Goal: Task Accomplishment & Management: Complete application form

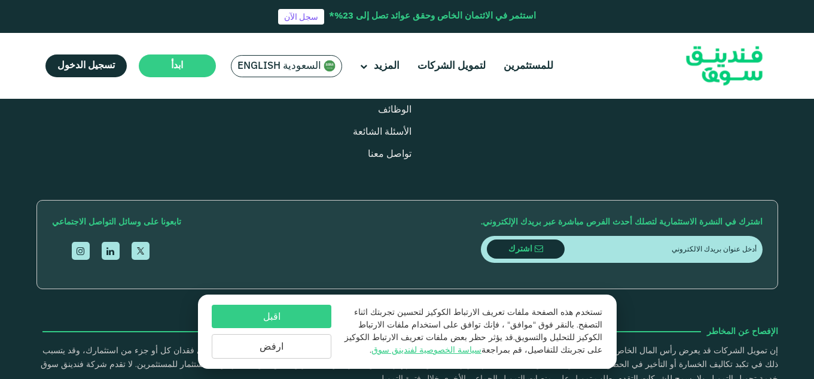
scroll to position [1441, 0]
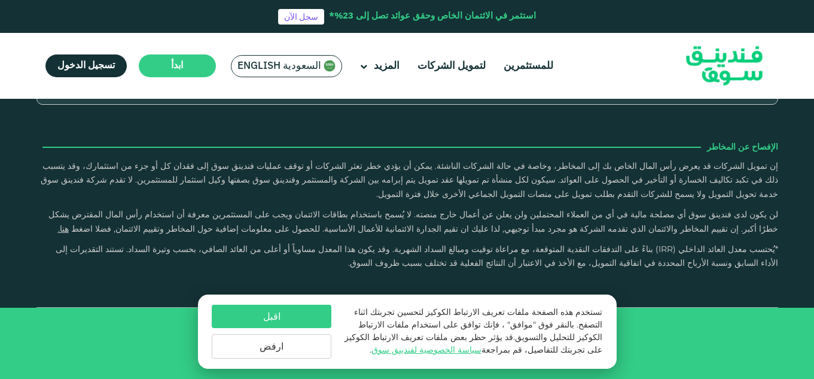
type tc-range-slider "4"
drag, startPoint x: 720, startPoint y: 151, endPoint x: 541, endPoint y: 158, distance: 179.6
type tc-range-slider "1000000"
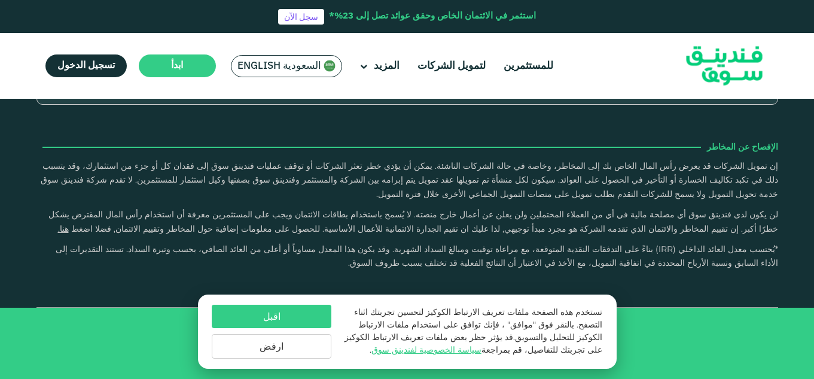
drag, startPoint x: 561, startPoint y: 154, endPoint x: 468, endPoint y: 151, distance: 93.4
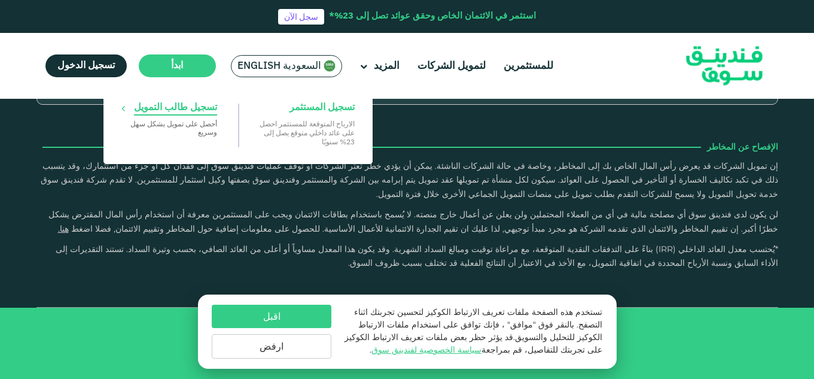
click at [194, 122] on p "‏أحصل على تمويل بشكل ‏سهل وسريع" at bounding box center [169, 127] width 96 height 17
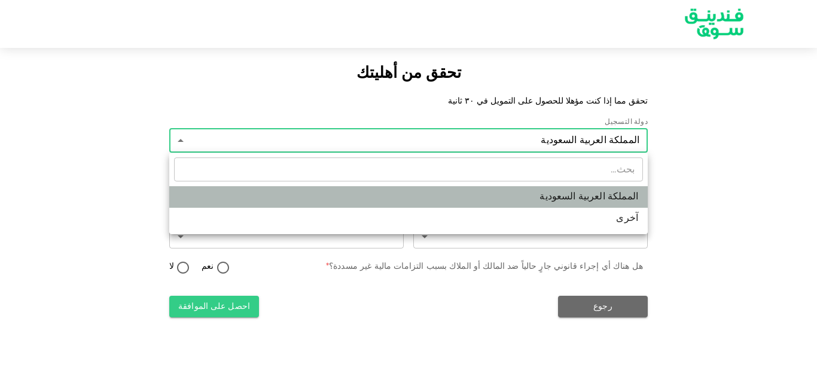
click at [514, 186] on li "المملكة العربية السعودية" at bounding box center [408, 197] width 479 height 22
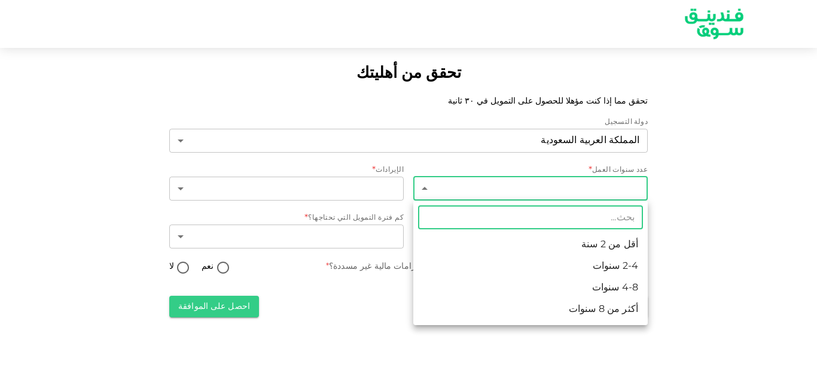
click at [539, 186] on body "تحقق من أهليتك تحقق مما إذا كنت مؤهلا للحصول على التمويل في ٣٠ ثانية دولة التسج…" at bounding box center [408, 189] width 817 height 379
click at [541, 237] on li "أقل من 2 سنة" at bounding box center [530, 245] width 235 height 22
type input "1"
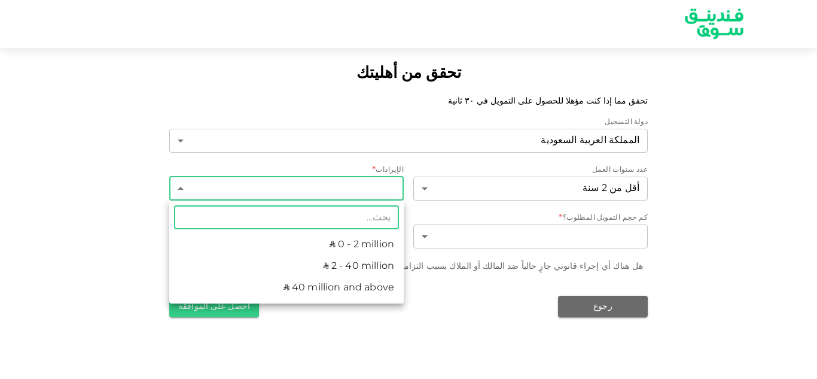
click at [382, 195] on body "تحقق من أهليتك تحقق مما إذا كنت مؤهلا للحصول على التمويل في ٣٠ ثانية دولة التسج…" at bounding box center [408, 189] width 817 height 379
click at [372, 251] on li "ʢ 0 - 2 million" at bounding box center [286, 245] width 235 height 22
type input "1"
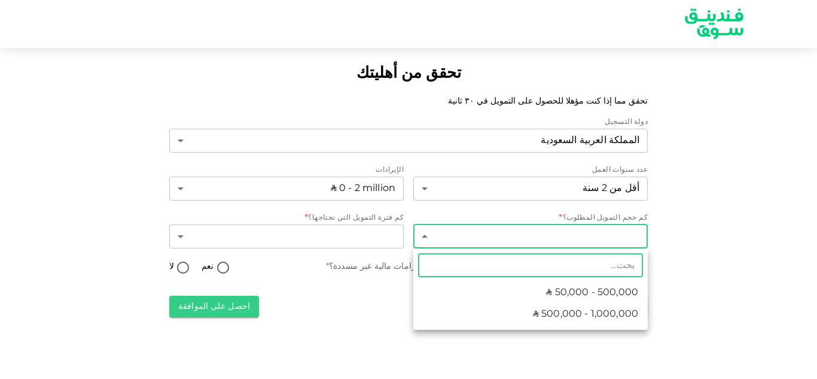
click at [506, 235] on body "تحقق من أهليتك تحقق مما إذا كنت مؤهلا للحصول على التمويل في ٣٠ ثانية دولة التسج…" at bounding box center [408, 189] width 817 height 379
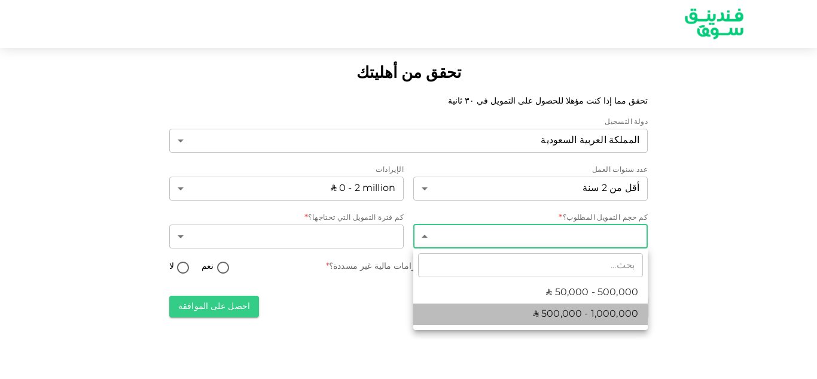
click at [508, 307] on li "ʢ 500,000 - 1,000,000" at bounding box center [530, 314] width 235 height 22
type input "2"
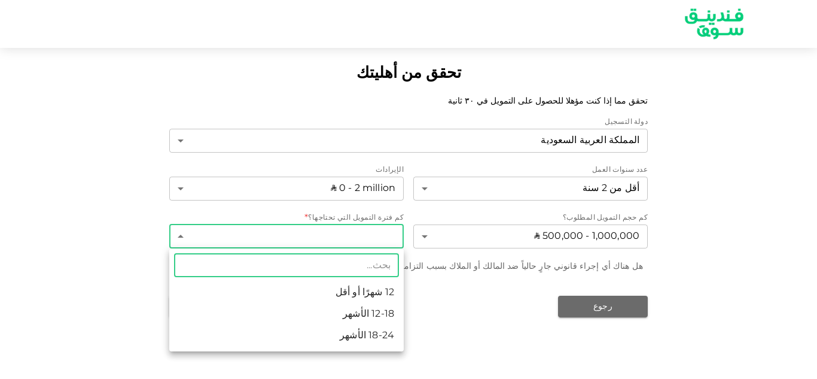
click at [377, 247] on body "تحقق من أهليتك تحقق مما إذا كنت مؤهلا للحصول على التمويل في ٣٠ ثانية دولة التسج…" at bounding box center [408, 189] width 817 height 379
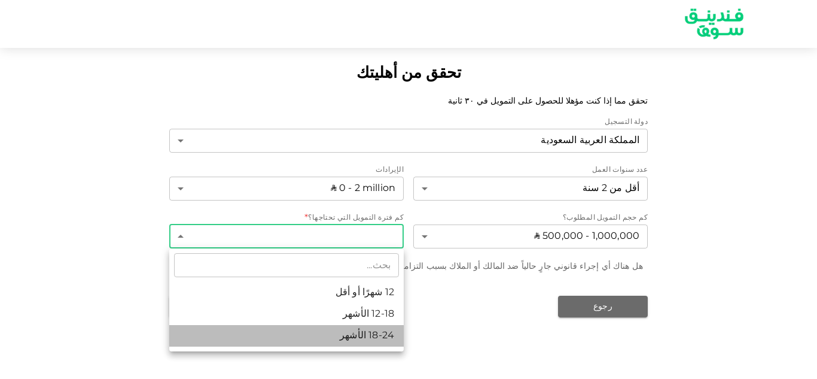
click at [374, 331] on li "18-24 الأشهر" at bounding box center [286, 336] width 235 height 22
type input "3"
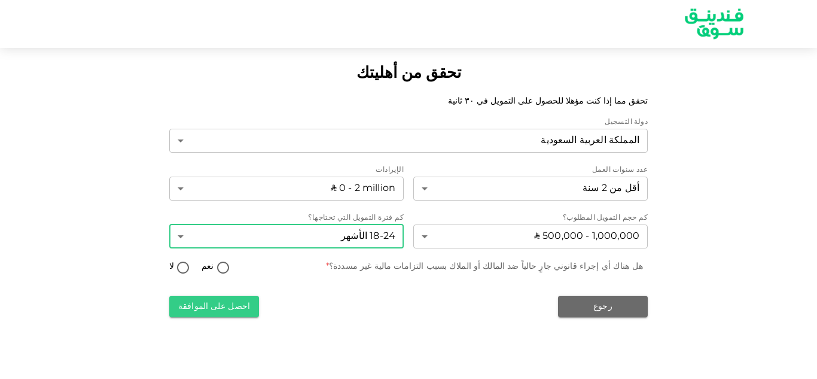
click at [180, 267] on input "لا" at bounding box center [183, 268] width 18 height 16
radio input "true"
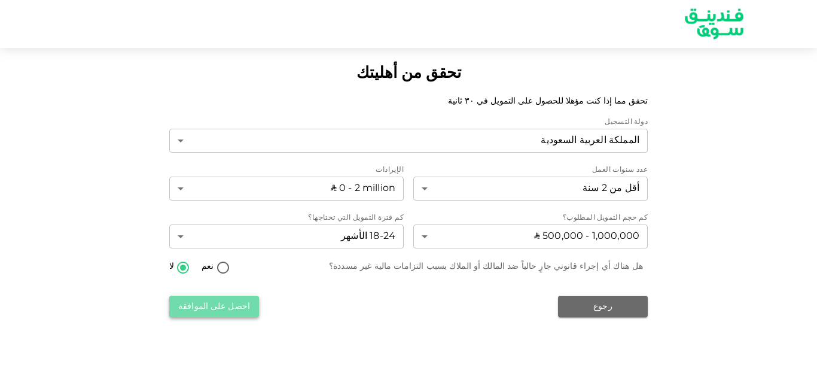
click at [225, 311] on button "احصل على الموافقة" at bounding box center [214, 307] width 90 height 22
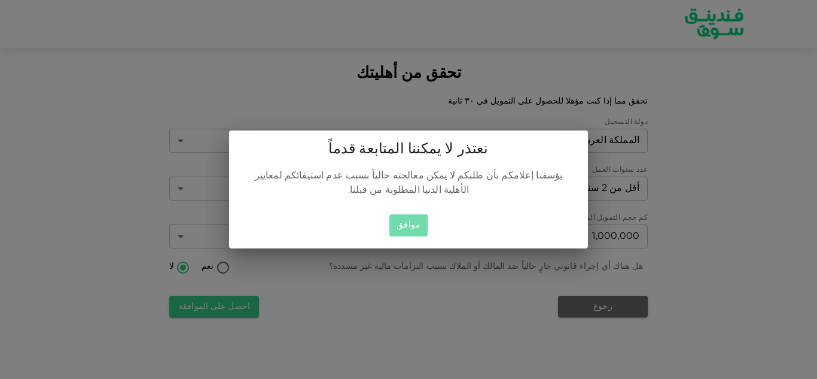
click at [412, 223] on button "موافق" at bounding box center [408, 225] width 38 height 22
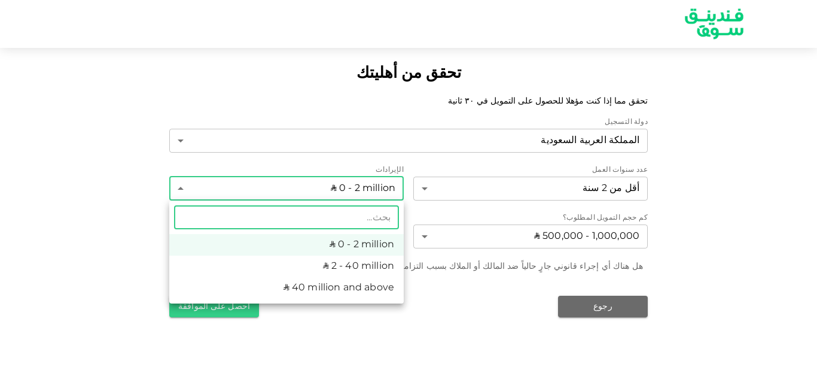
click at [354, 188] on body "تحقق من أهليتك تحقق مما إذا كنت مؤهلا للحصول على التمويل في ٣٠ ثانية دولة التسج…" at bounding box center [408, 189] width 817 height 379
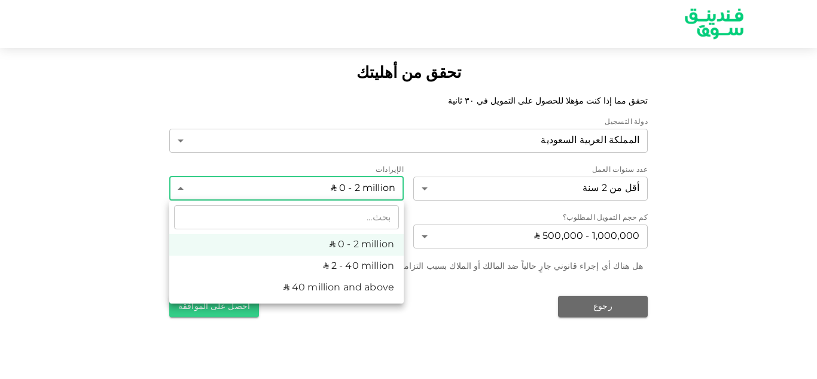
click at [354, 188] on div at bounding box center [408, 189] width 817 height 379
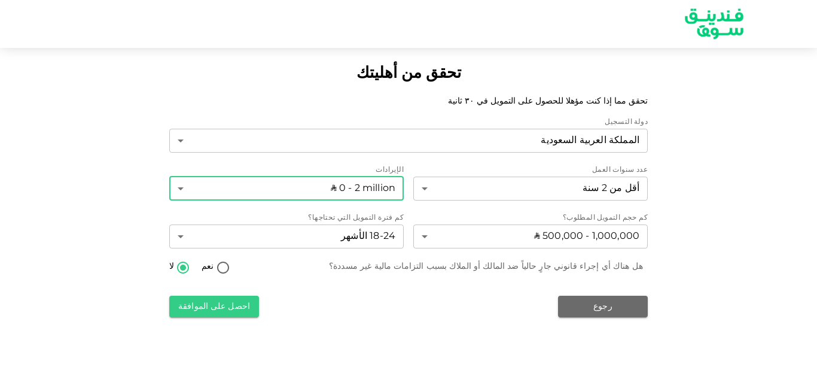
click at [354, 188] on body "تحقق من أهليتك تحقق مما إذا كنت مؤهلا للحصول على التمويل في ٣٠ ثانية دولة التسج…" at bounding box center [408, 189] width 817 height 379
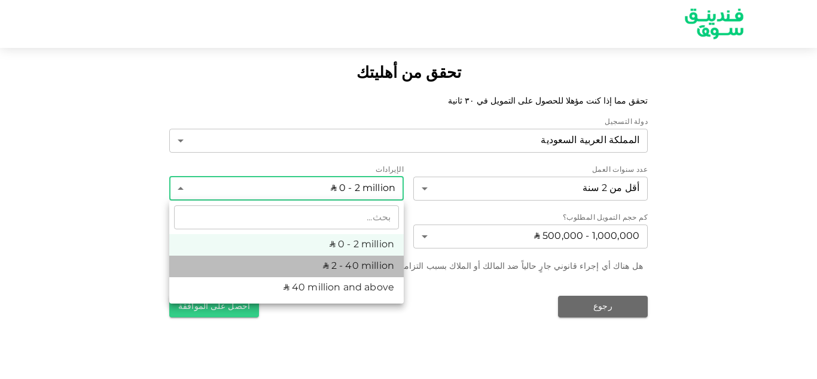
click at [357, 272] on li "ʢ 2 - 40 million" at bounding box center [286, 266] width 235 height 22
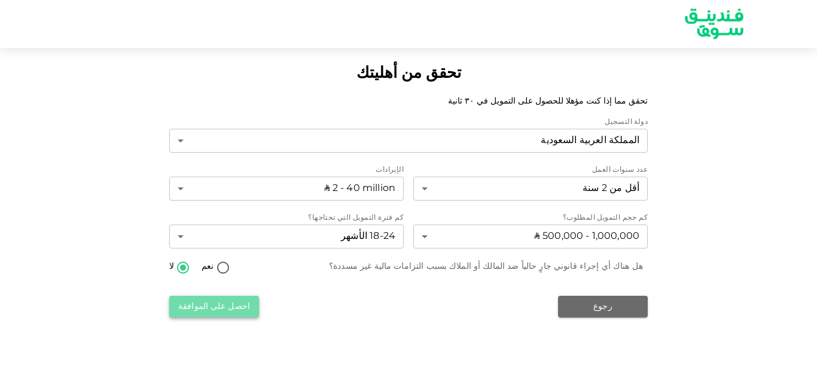
click at [243, 303] on button "احصل على الموافقة" at bounding box center [214, 307] width 90 height 22
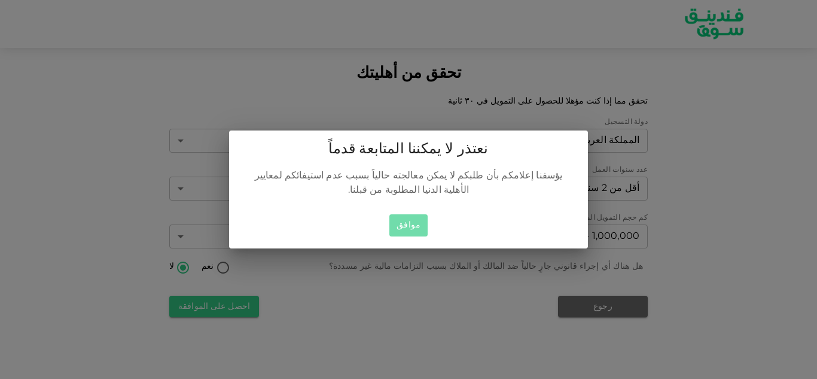
click at [413, 214] on button "موافق" at bounding box center [408, 225] width 38 height 22
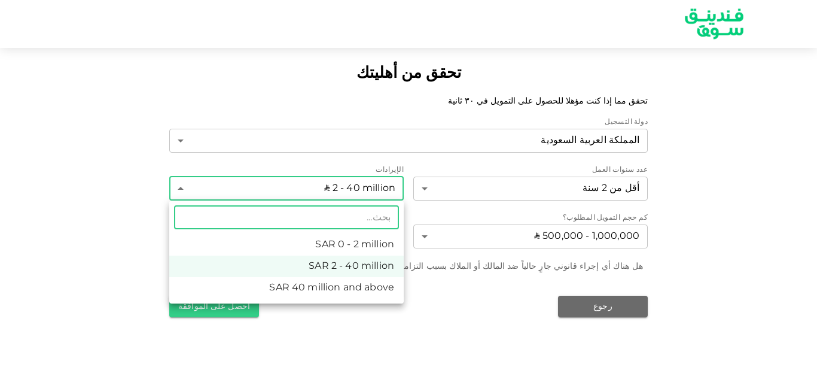
click at [361, 186] on body "تحقق من أهليتك تحقق مما إذا كنت مؤهلا للحصول على التمويل في ٣٠ ثانية دولة التسج…" at bounding box center [408, 189] width 817 height 379
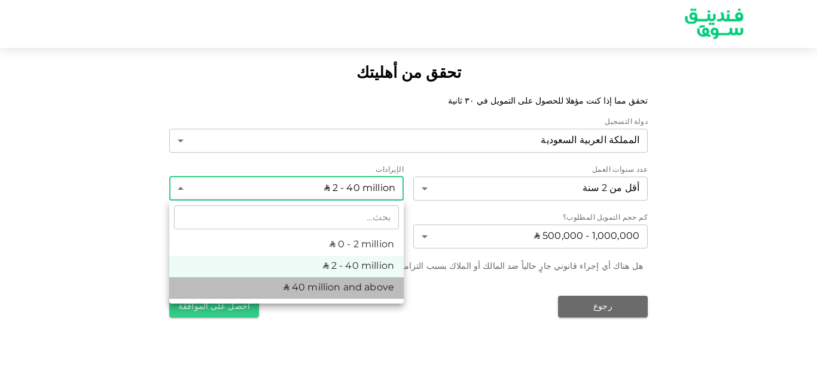
click at [361, 280] on li "ʢ 40 million and above" at bounding box center [286, 288] width 235 height 22
type input "3"
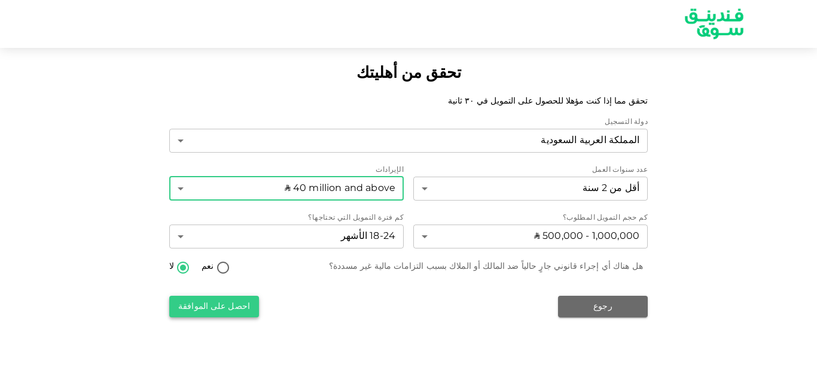
click at [243, 310] on button "احصل على الموافقة" at bounding box center [214, 307] width 90 height 22
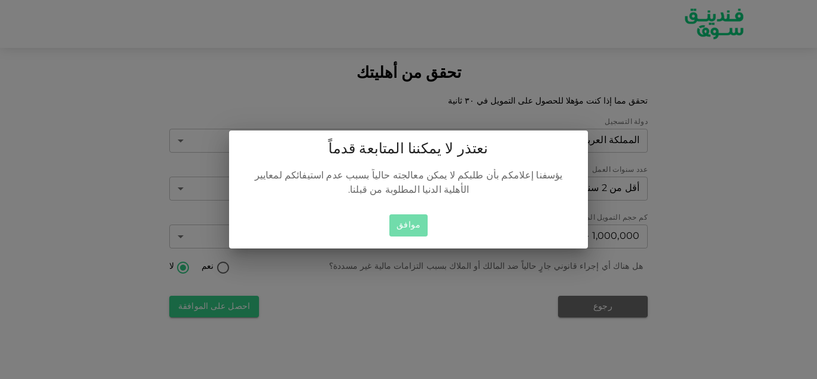
click at [403, 214] on button "موافق" at bounding box center [408, 225] width 38 height 22
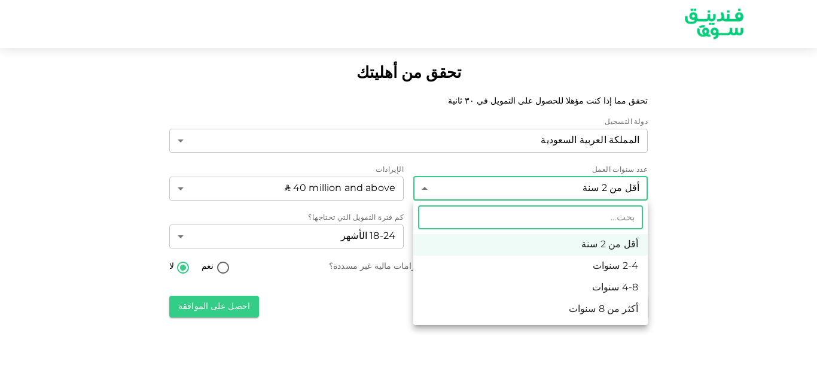
click at [585, 184] on body "تحقق من أهليتك تحقق مما إذا كنت مؤهلا للحصول على التمويل في ٣٠ ثانية دولة التسج…" at bounding box center [408, 189] width 817 height 379
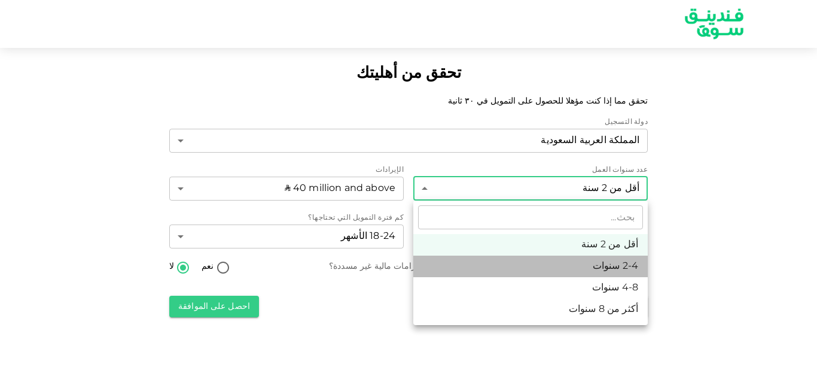
click at [587, 270] on li "2-4 سنوات" at bounding box center [530, 266] width 235 height 22
type input "2"
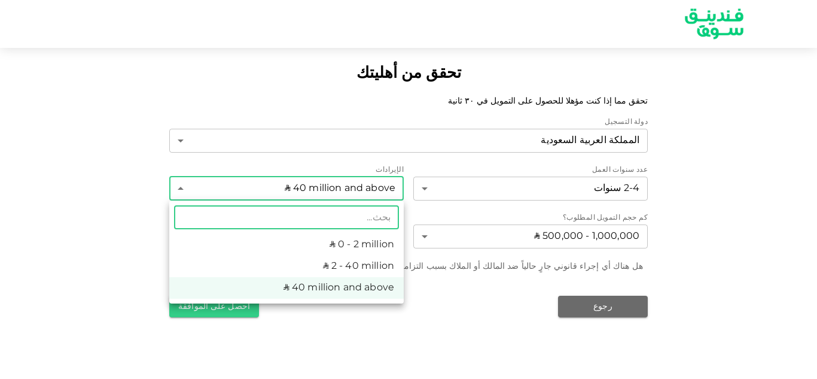
click at [373, 184] on body "تحقق من أهليتك تحقق مما إذا كنت مؤهلا للحصول على التمويل في ٣٠ ثانية دولة التسج…" at bounding box center [408, 189] width 817 height 379
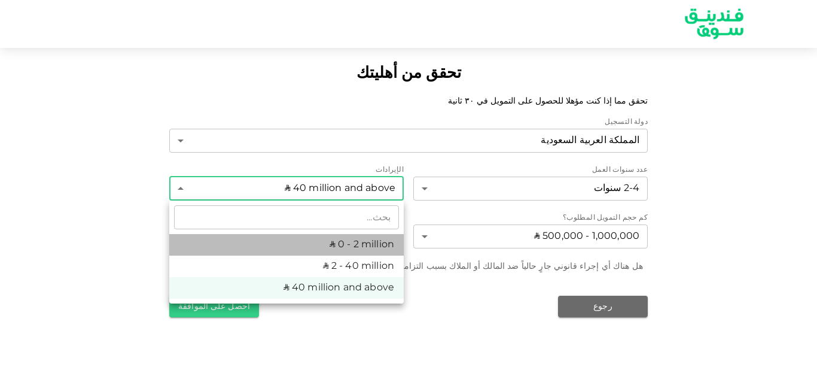
click at [363, 241] on li "ʢ 0 - 2 million" at bounding box center [286, 245] width 235 height 22
type input "1"
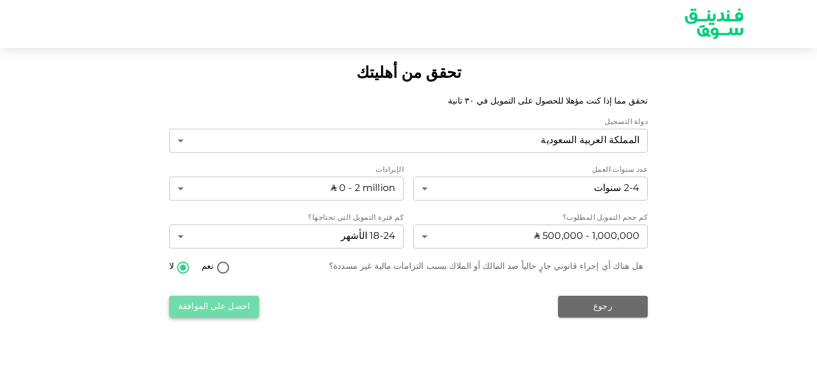
click at [251, 312] on button "احصل على الموافقة" at bounding box center [214, 307] width 90 height 22
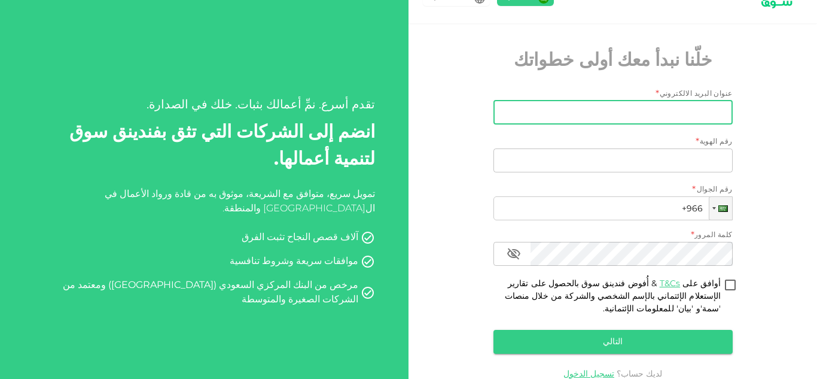
scroll to position [26, 0]
click at [619, 109] on input "عنوان البريد الالكتروني" at bounding box center [620, 113] width 226 height 24
type input "info@ramkyapp.com"
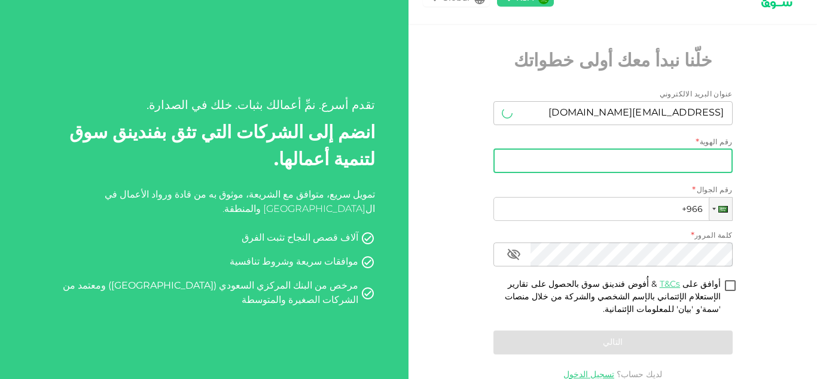
click at [616, 161] on input "رقم الهوية" at bounding box center [613, 161] width 239 height 24
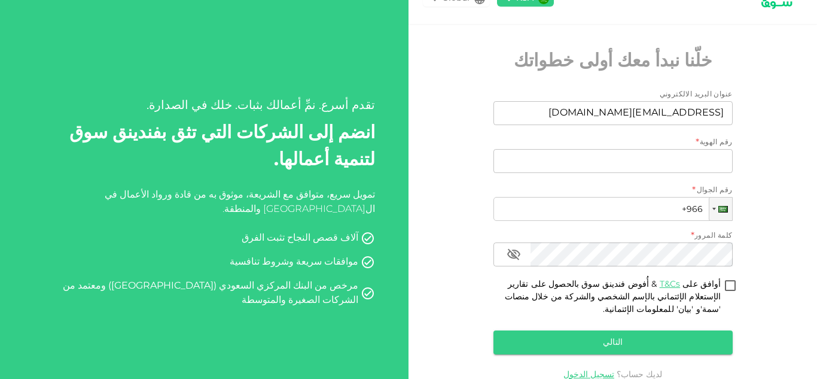
click at [159, 208] on div "تمويل سريع، متوافق مع الشريعة، موثوق به من قادة ورواد الأعمال في السعودية والمن…" at bounding box center [204, 248] width 341 height 120
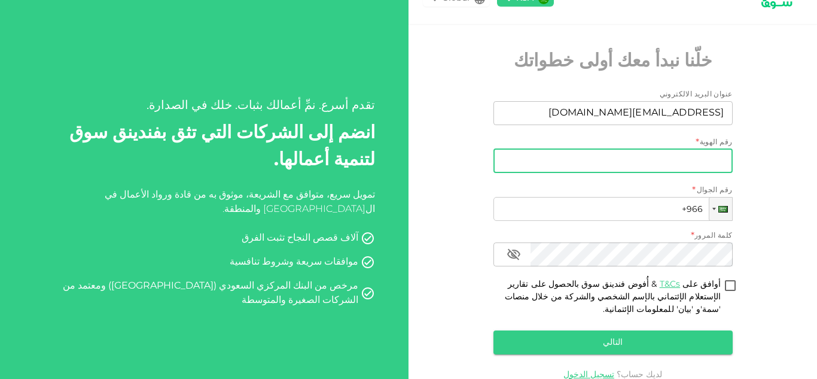
click at [520, 168] on input "رقم الهوية" at bounding box center [613, 161] width 239 height 24
paste input "2276180839"
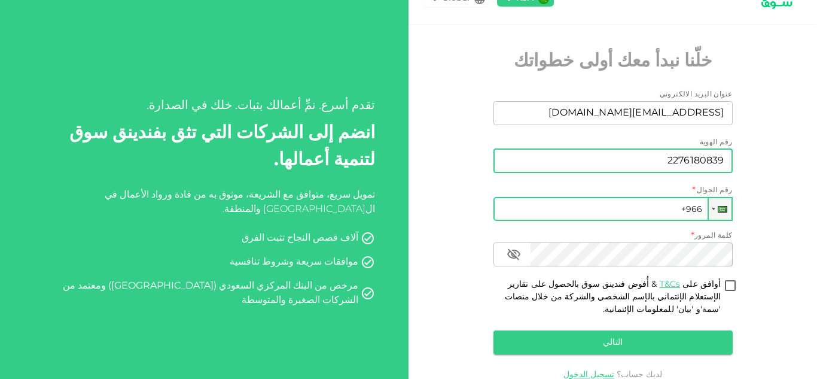
type input "2276180839"
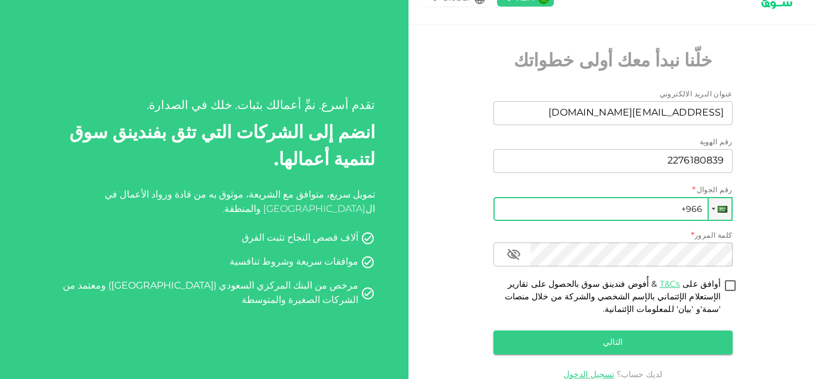
click at [541, 197] on input "+966" at bounding box center [613, 209] width 239 height 24
click at [610, 208] on input "+966 5" at bounding box center [613, 209] width 239 height 24
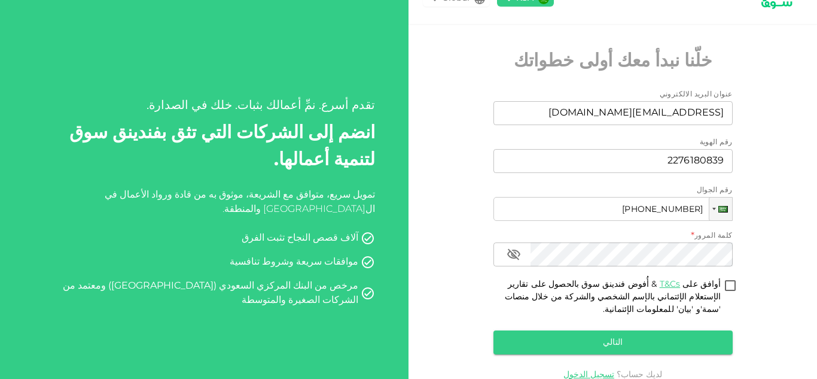
type input "+966 538 885 267"
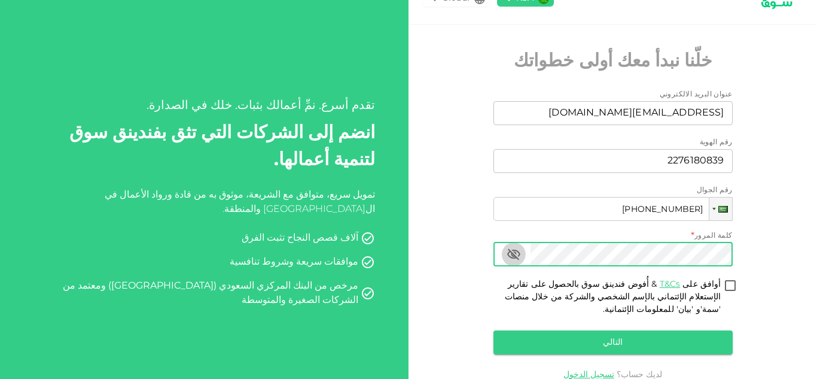
click at [520, 254] on icon "button" at bounding box center [513, 253] width 13 height 11
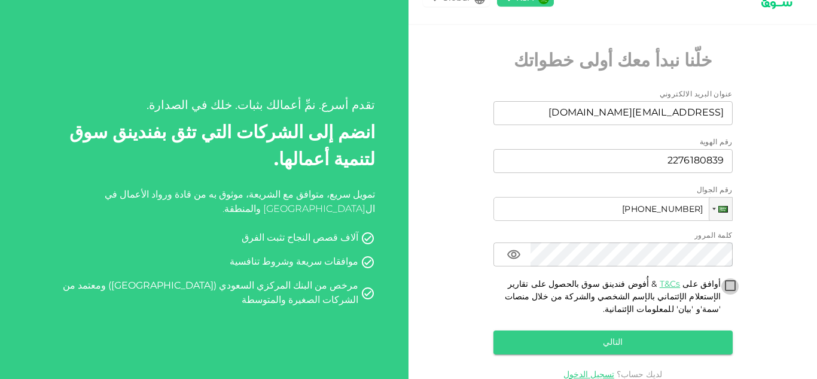
click at [730, 286] on input "أوافق على T&Cs & أُفوض فندينق سوق بالحصول على تقارير الإستعلام الإئتماني بالإسم…" at bounding box center [730, 286] width 18 height 16
checkbox input "true"
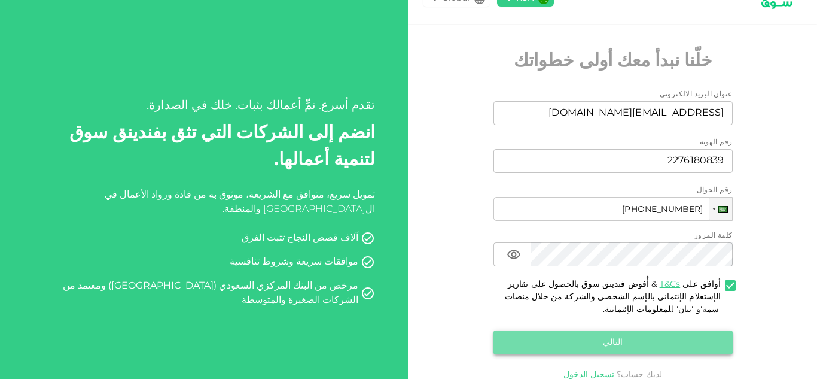
click at [687, 336] on button "التالي" at bounding box center [613, 342] width 239 height 24
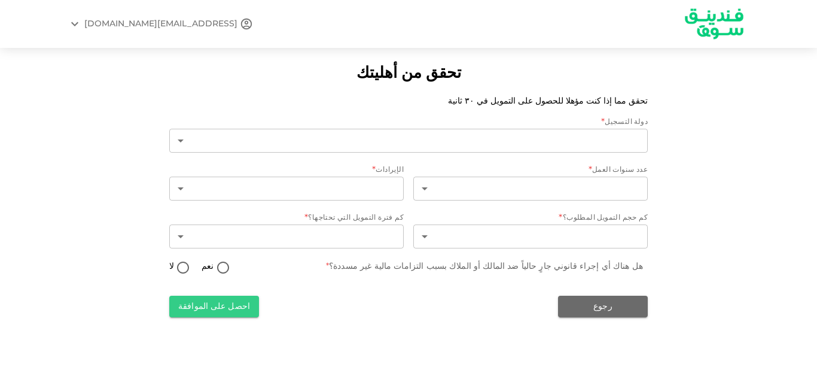
type input "2"
